Goal: Navigation & Orientation: Find specific page/section

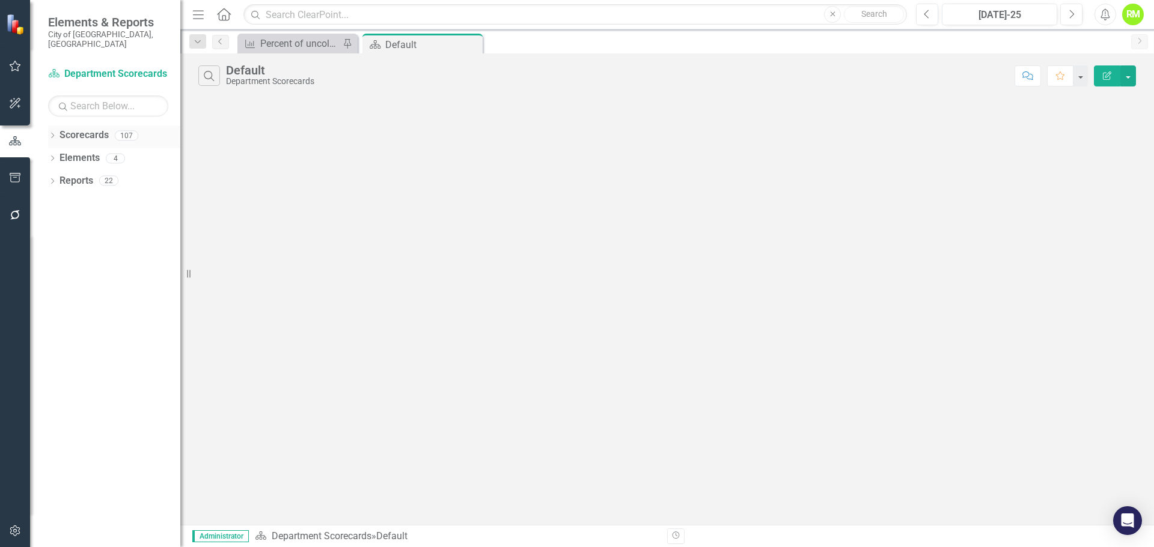
click at [51, 133] on icon "Dropdown" at bounding box center [52, 136] width 8 height 7
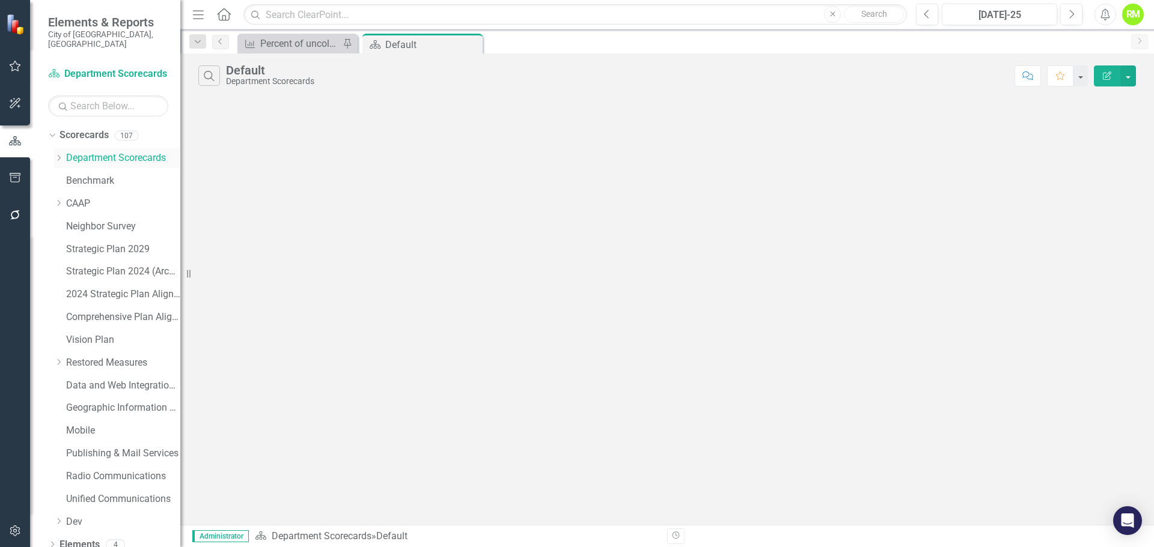
click at [62, 154] on icon "Dropdown" at bounding box center [58, 157] width 9 height 7
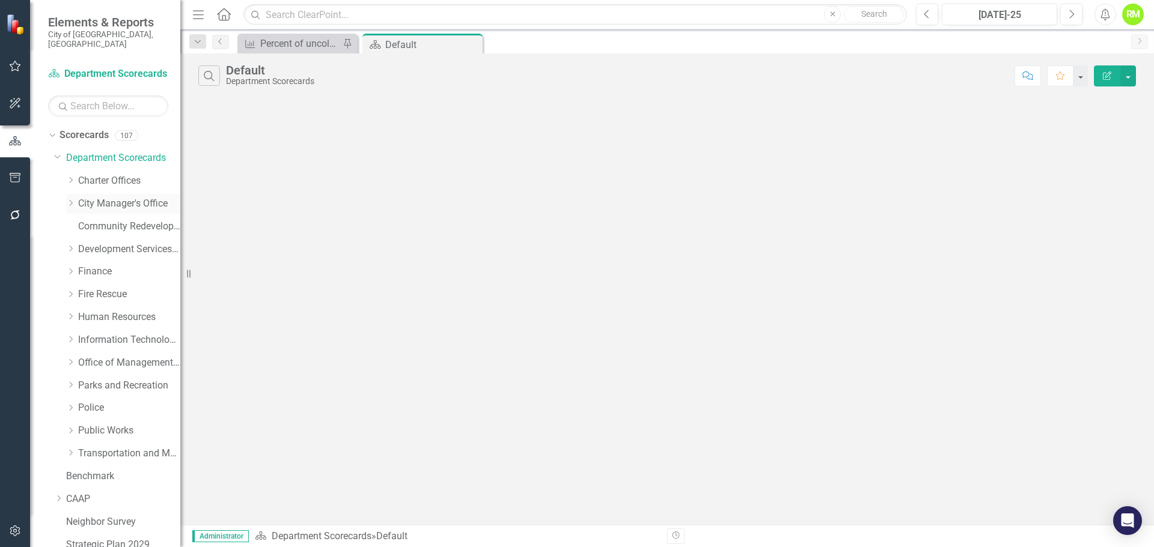
click at [70, 199] on icon "Dropdown" at bounding box center [70, 202] width 9 height 7
click at [117, 265] on link "Neighbor Support" at bounding box center [135, 272] width 90 height 14
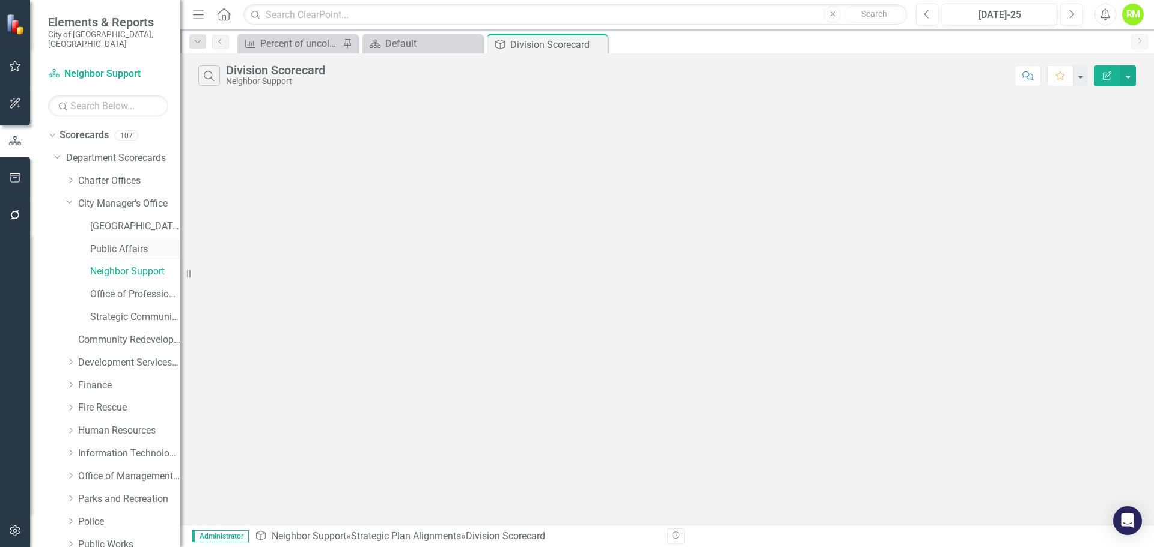
click at [119, 243] on link "Public Affairs" at bounding box center [135, 250] width 90 height 14
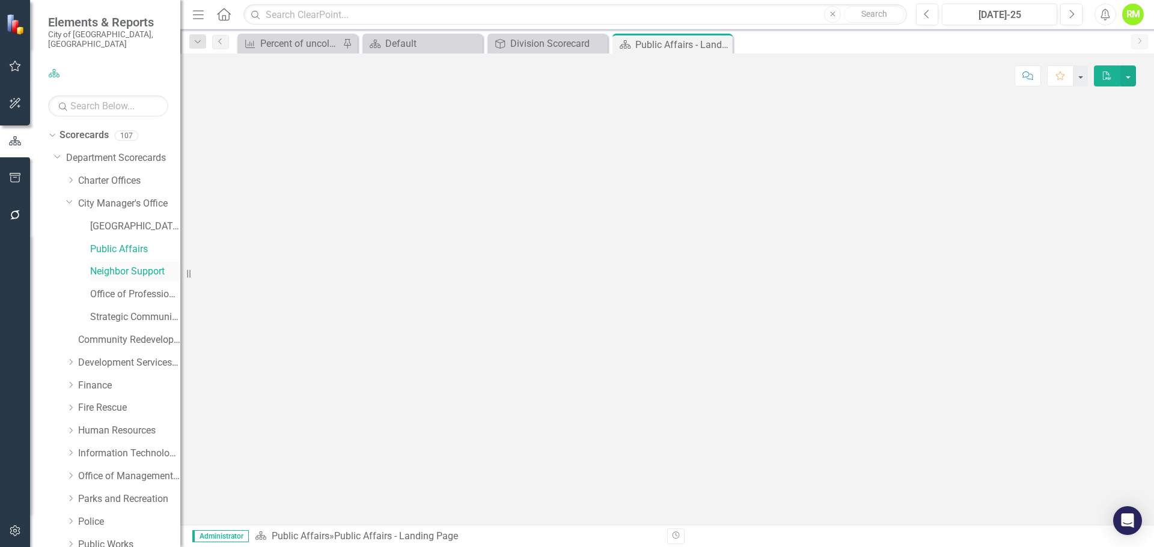
click at [118, 265] on link "Neighbor Support" at bounding box center [135, 272] width 90 height 14
